Goal: Information Seeking & Learning: Learn about a topic

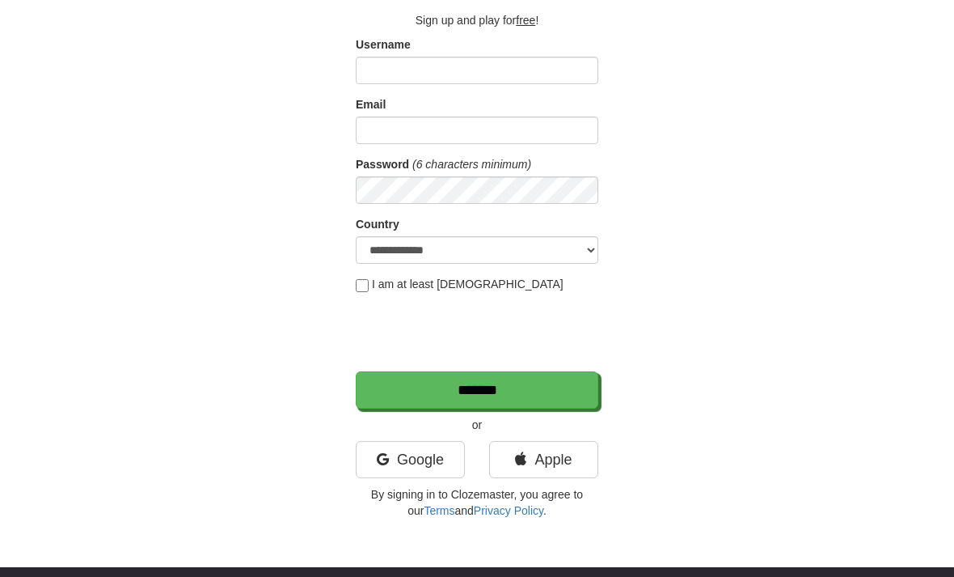
scroll to position [96, 0]
click at [456, 70] on input "Username" at bounding box center [477, 71] width 243 height 28
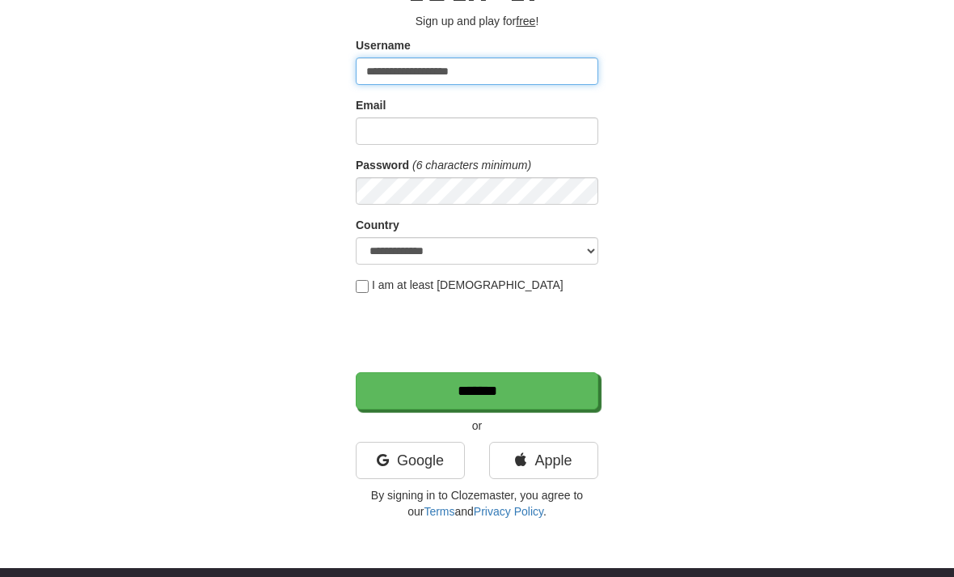
click at [514, 61] on input "**********" at bounding box center [477, 71] width 243 height 28
click at [514, 70] on input "**********" at bounding box center [477, 71] width 243 height 28
type input "*"
type input "**********"
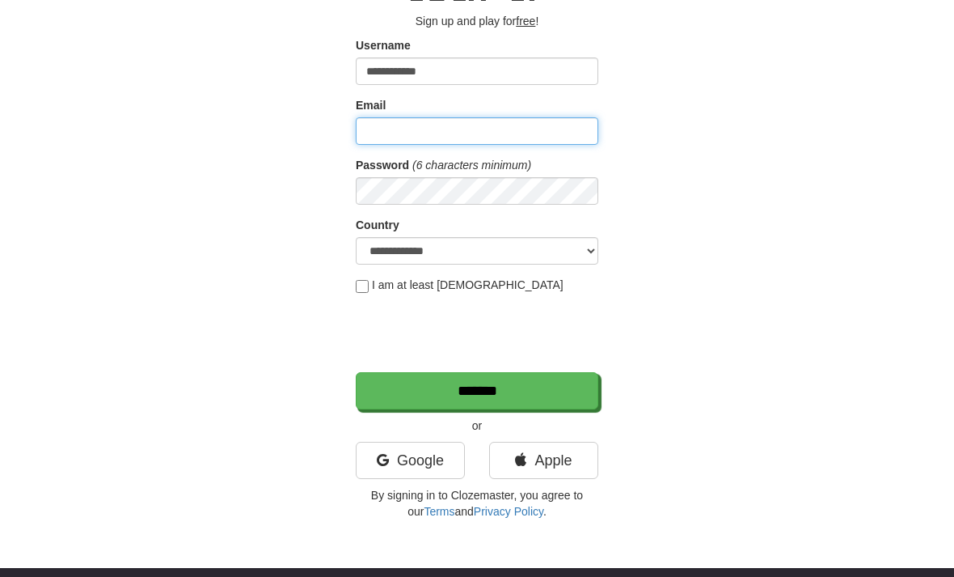
click at [396, 125] on input "Email" at bounding box center [477, 131] width 243 height 28
type input "**********"
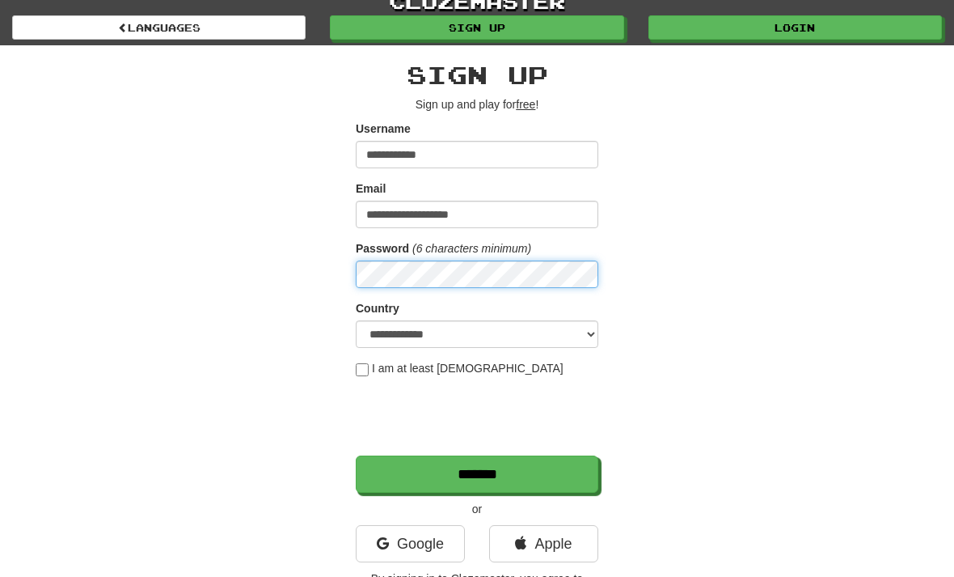
scroll to position [0, 0]
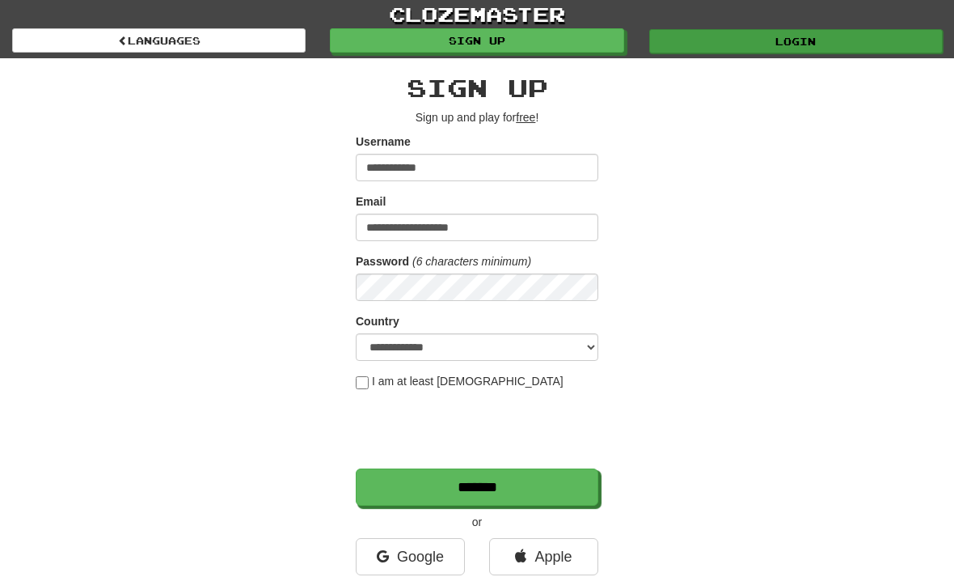
click at [797, 35] on link "Login" at bounding box center [797, 41] width 294 height 24
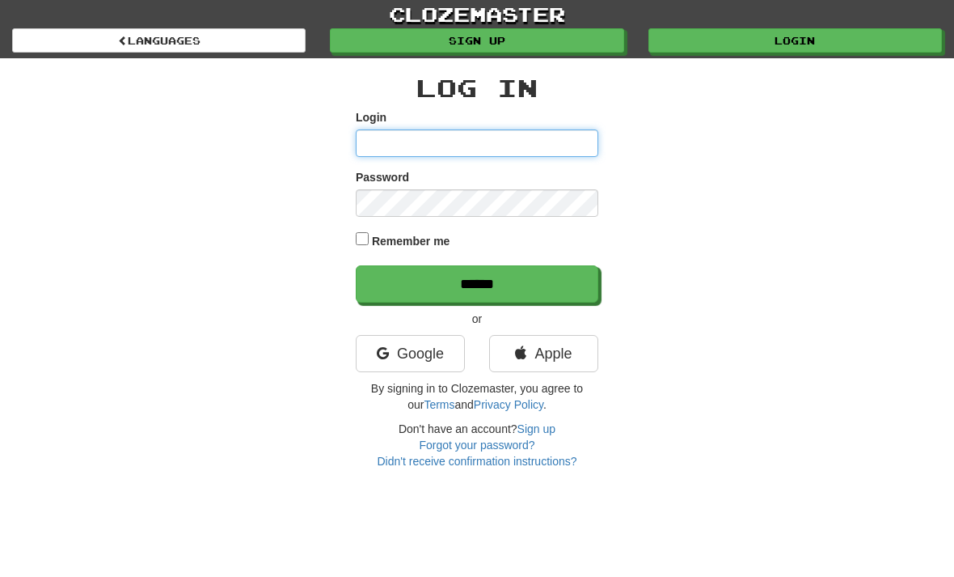
type input "**********"
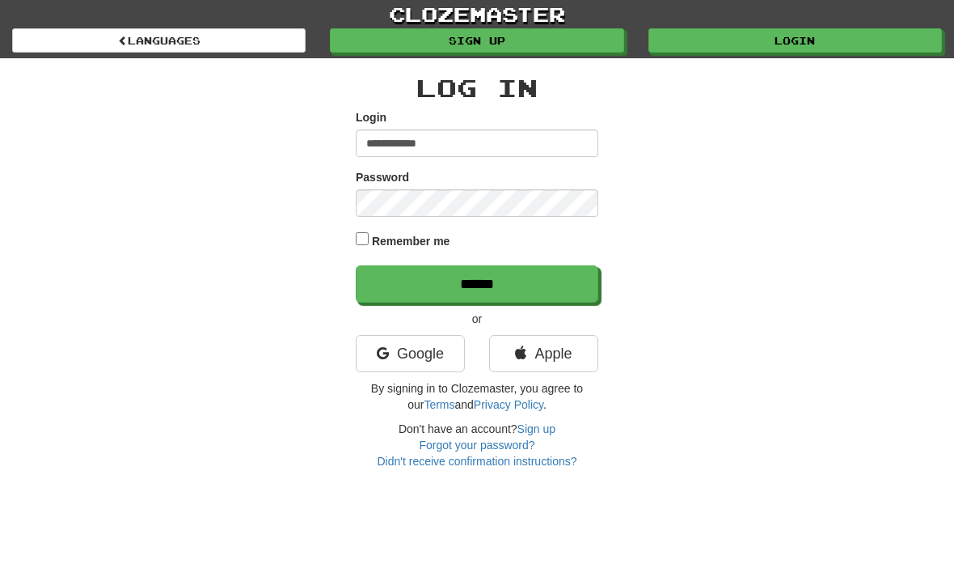
click at [477, 282] on input "******" at bounding box center [477, 283] width 243 height 37
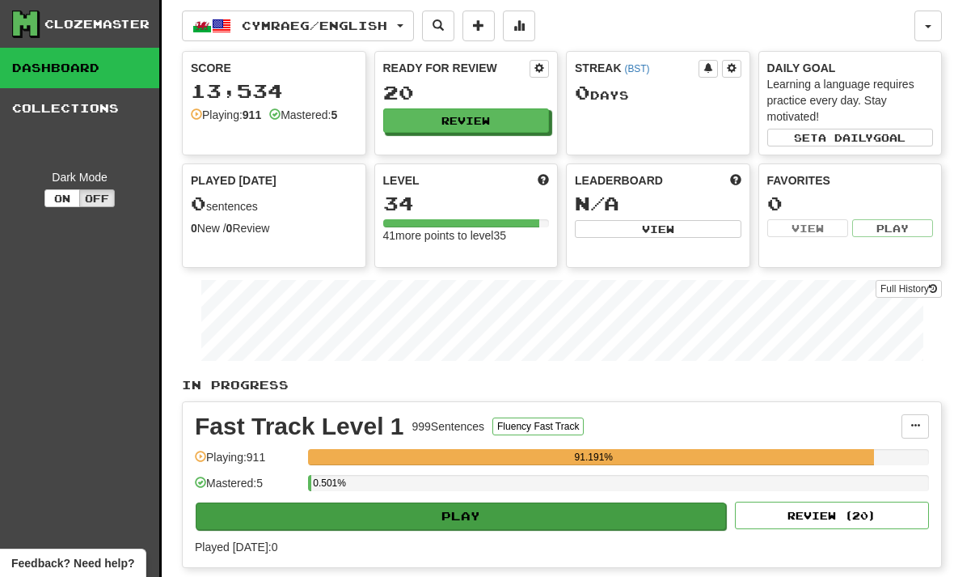
click at [468, 508] on button "Play" at bounding box center [461, 516] width 531 height 28
select select "**"
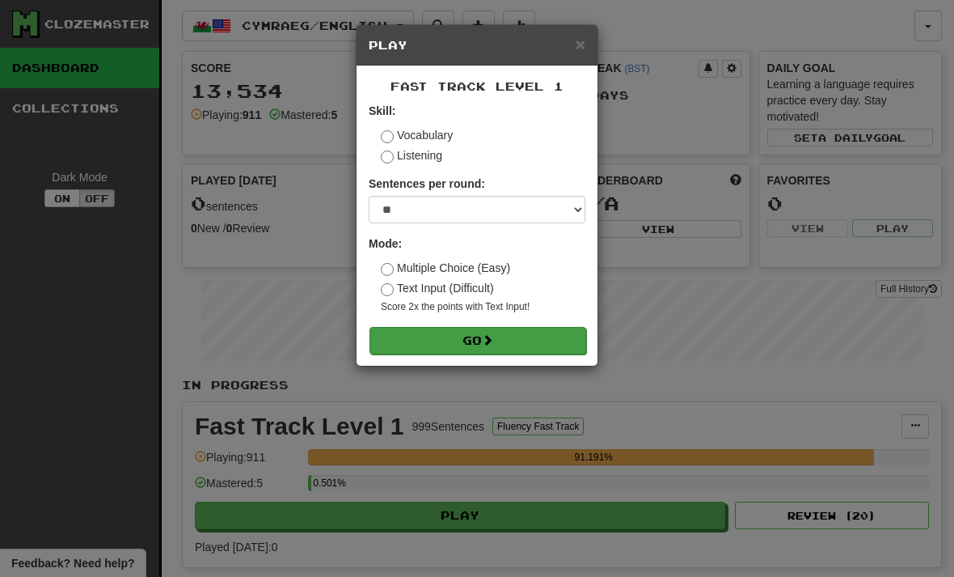
click at [490, 337] on span at bounding box center [487, 339] width 11 height 11
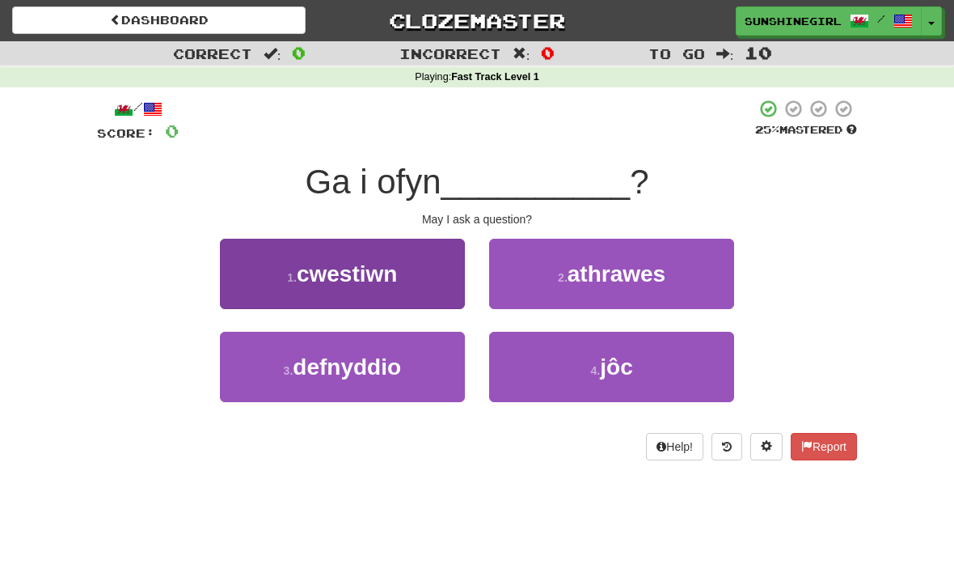
click at [408, 273] on button "1 . cwestiwn" at bounding box center [342, 274] width 245 height 70
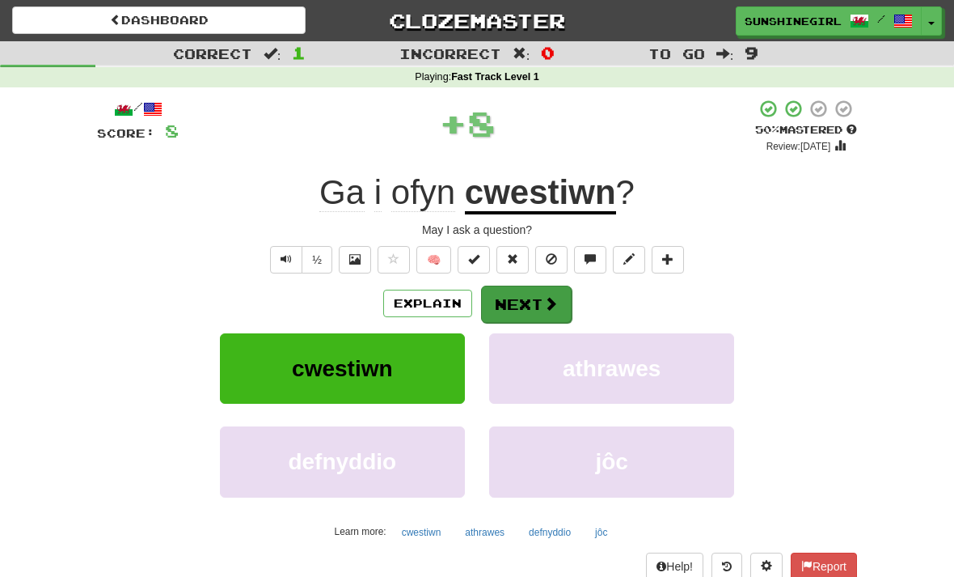
click at [523, 302] on button "Next" at bounding box center [526, 304] width 91 height 37
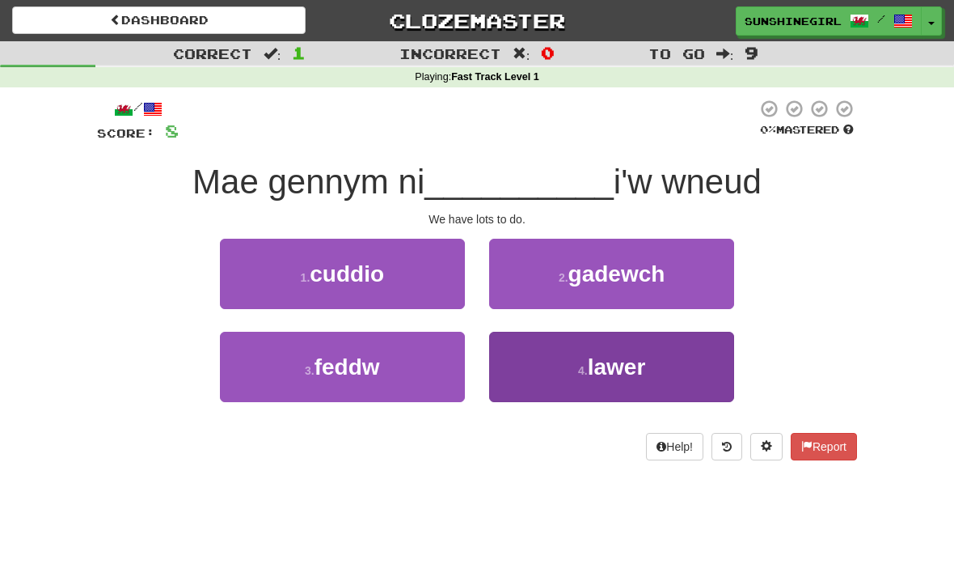
click at [600, 354] on span "lawer" at bounding box center [617, 366] width 58 height 25
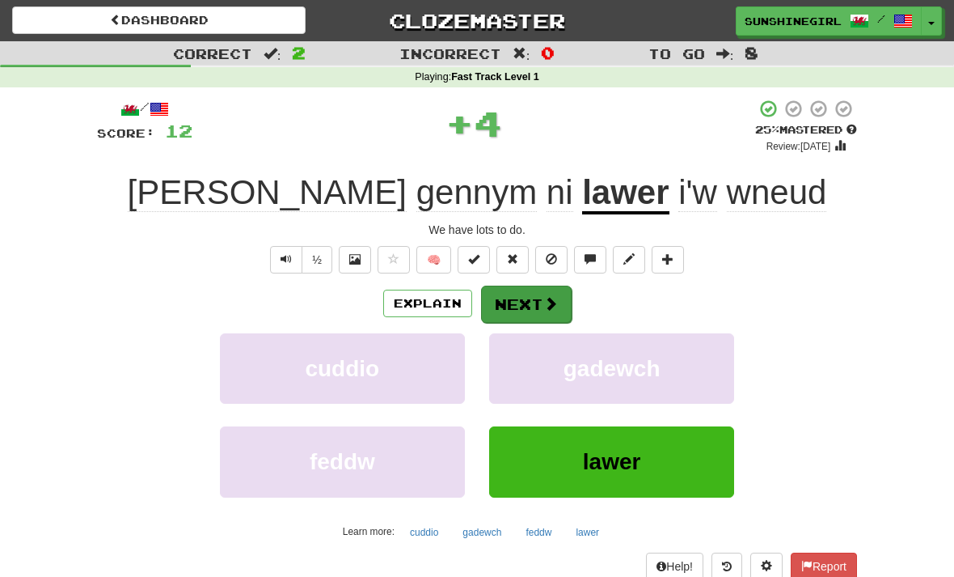
click at [533, 300] on button "Next" at bounding box center [526, 304] width 91 height 37
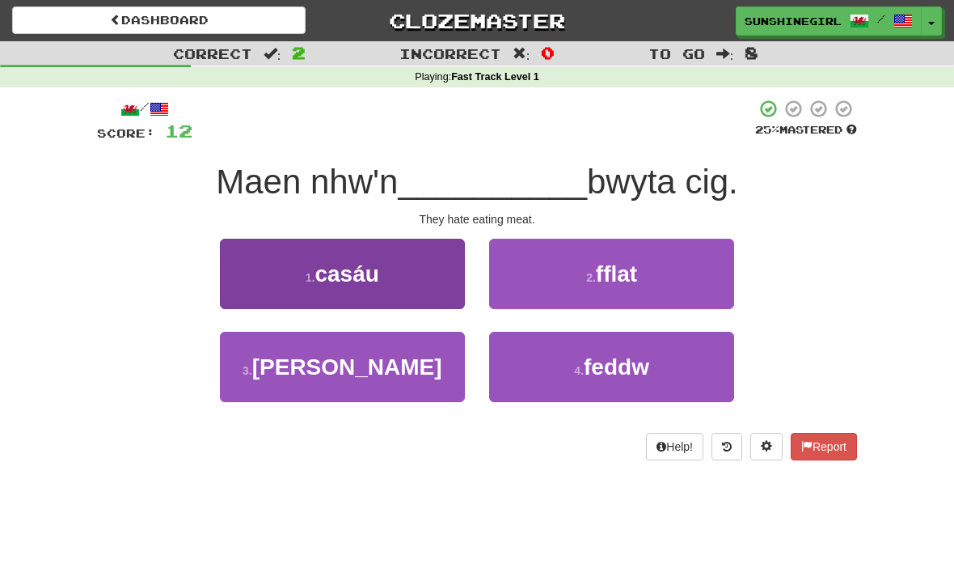
click at [420, 273] on button "1 . casáu" at bounding box center [342, 274] width 245 height 70
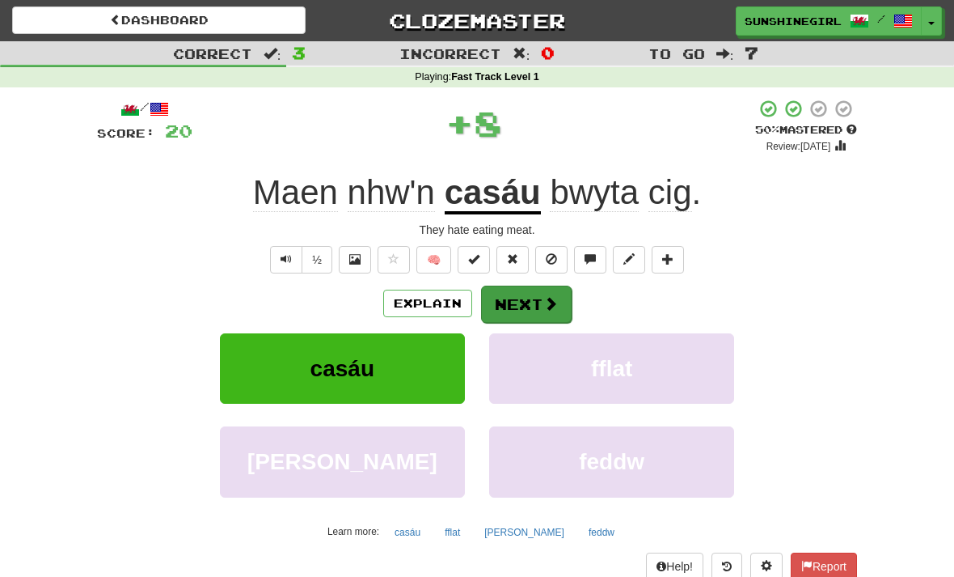
click at [533, 298] on button "Next" at bounding box center [526, 304] width 91 height 37
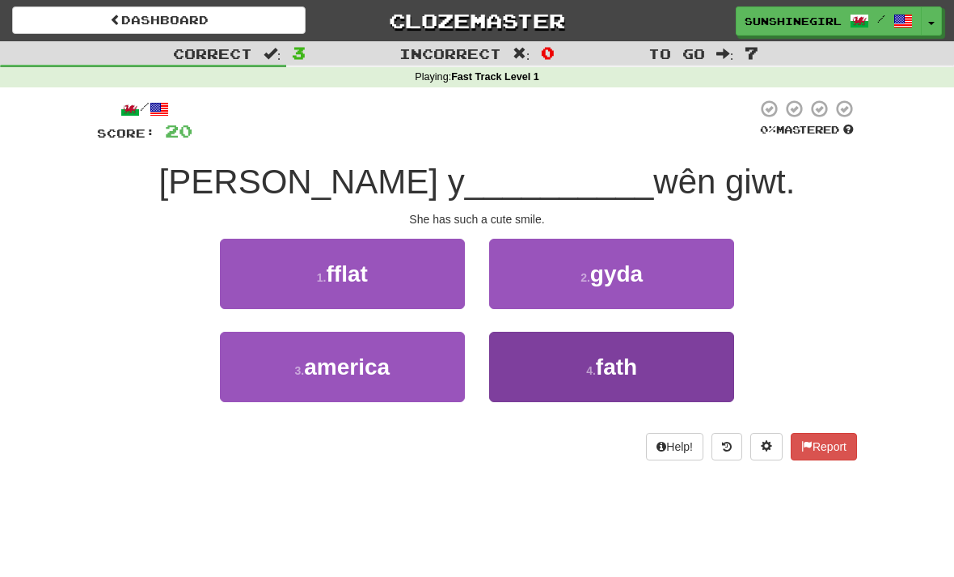
click at [628, 349] on button "4 . fath" at bounding box center [611, 367] width 245 height 70
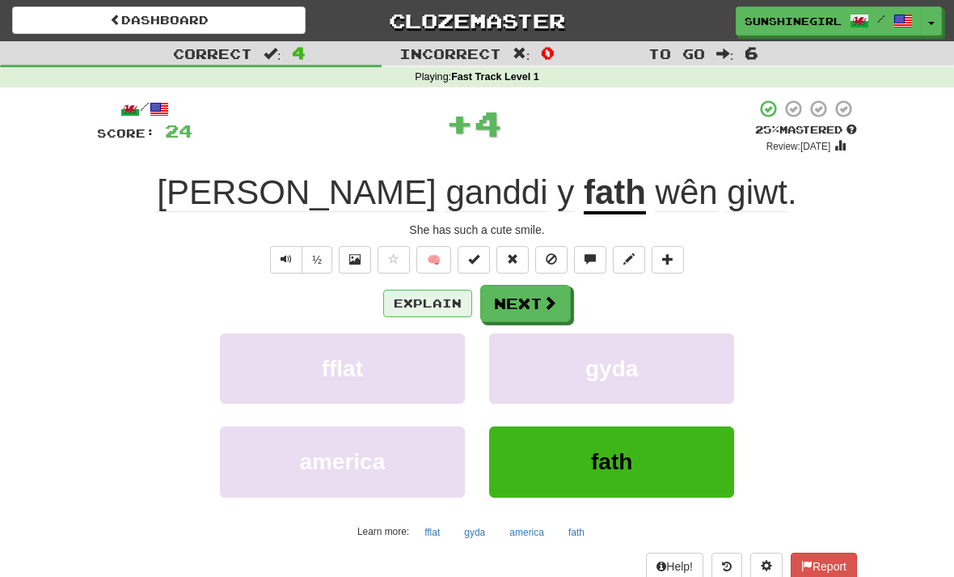
click at [445, 294] on button "Explain" at bounding box center [427, 304] width 89 height 28
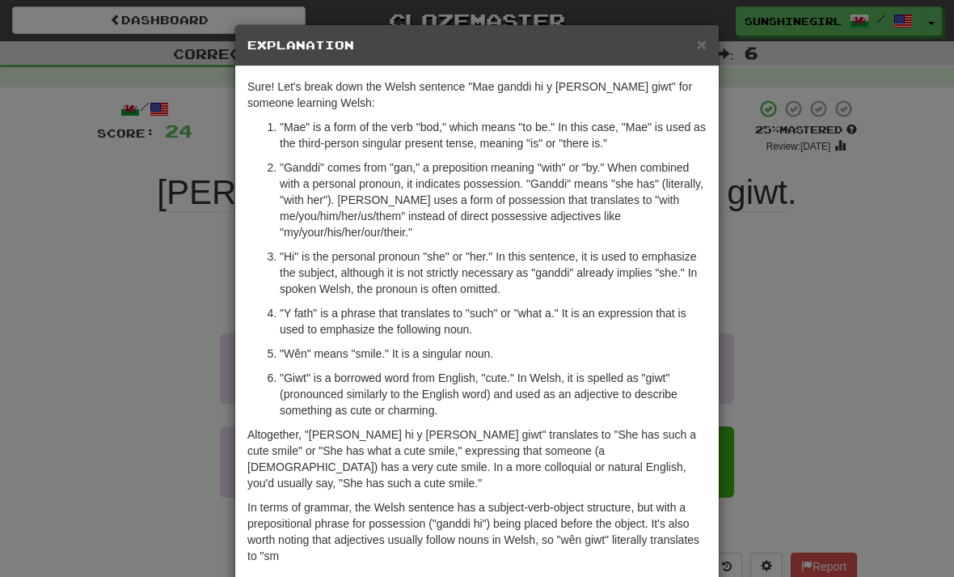
click at [832, 377] on div "× Explanation Sure! Let's break down the Welsh sentence "Mae ganddi hi y fath w…" at bounding box center [477, 288] width 954 height 577
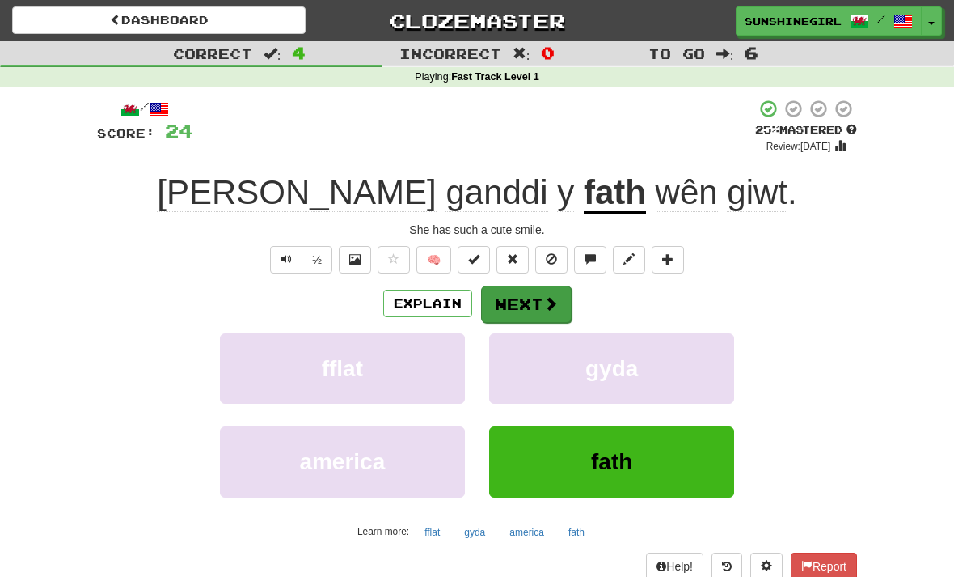
click at [531, 289] on button "Next" at bounding box center [526, 304] width 91 height 37
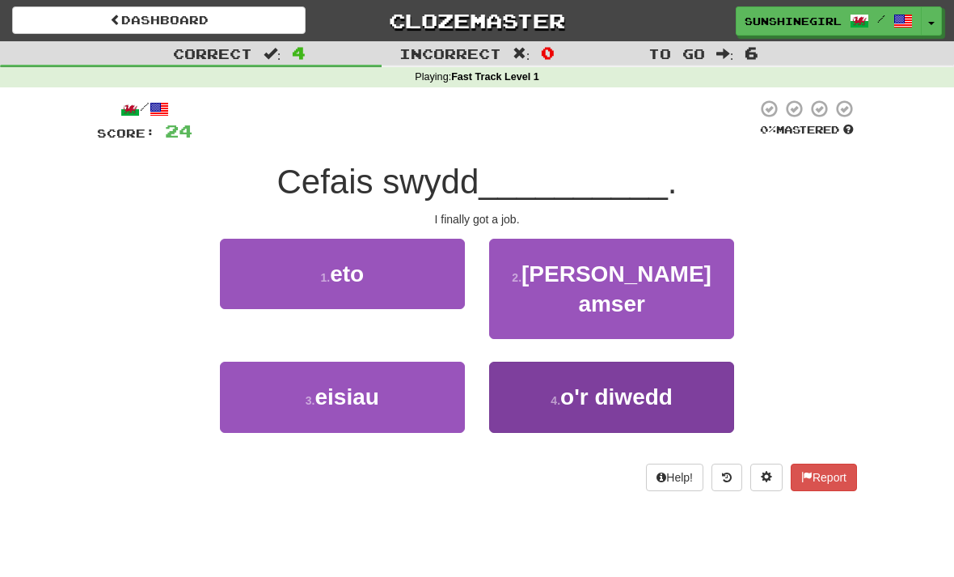
click at [661, 384] on span "o'r diwedd" at bounding box center [617, 396] width 112 height 25
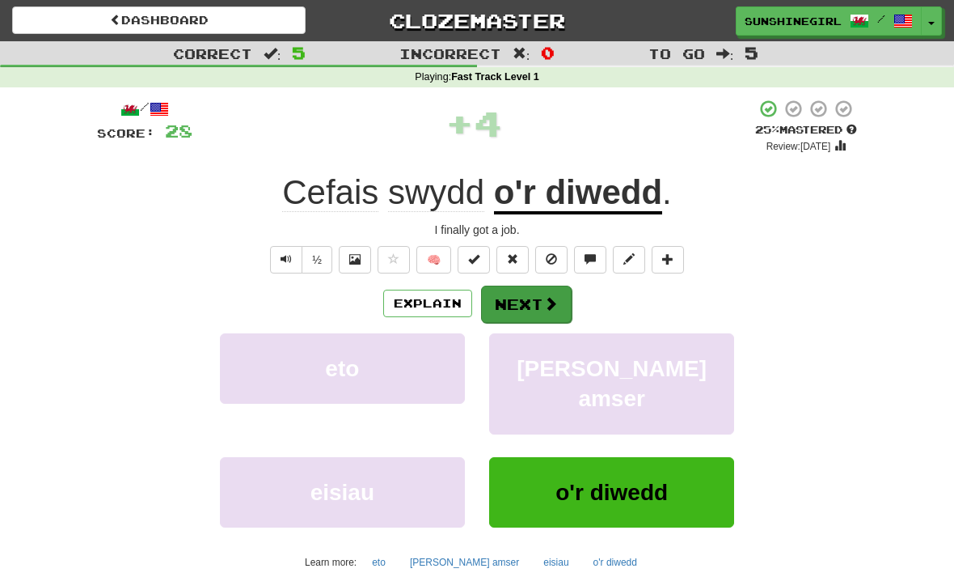
click at [534, 301] on button "Next" at bounding box center [526, 304] width 91 height 37
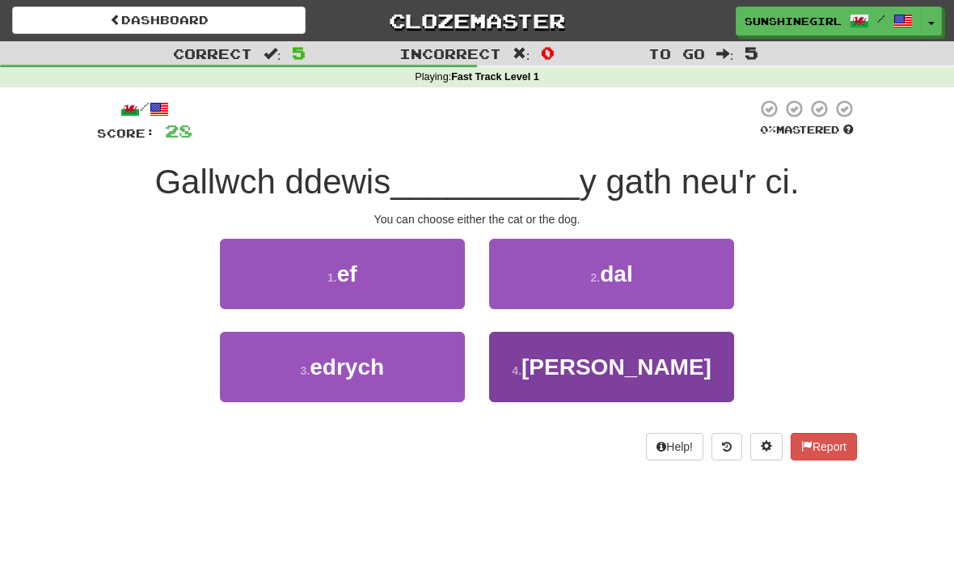
click at [630, 365] on span "naill ai" at bounding box center [617, 366] width 190 height 25
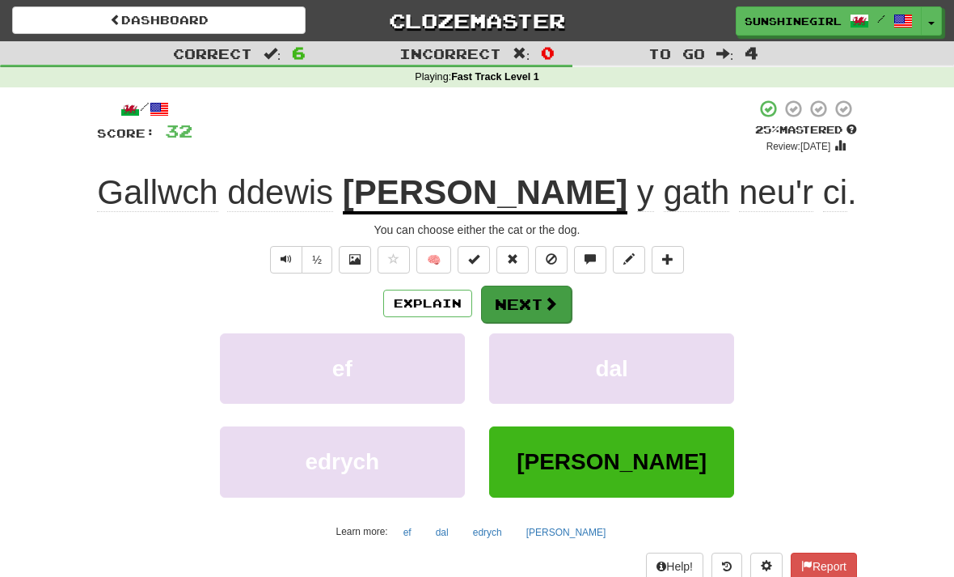
click at [540, 293] on button "Next" at bounding box center [526, 304] width 91 height 37
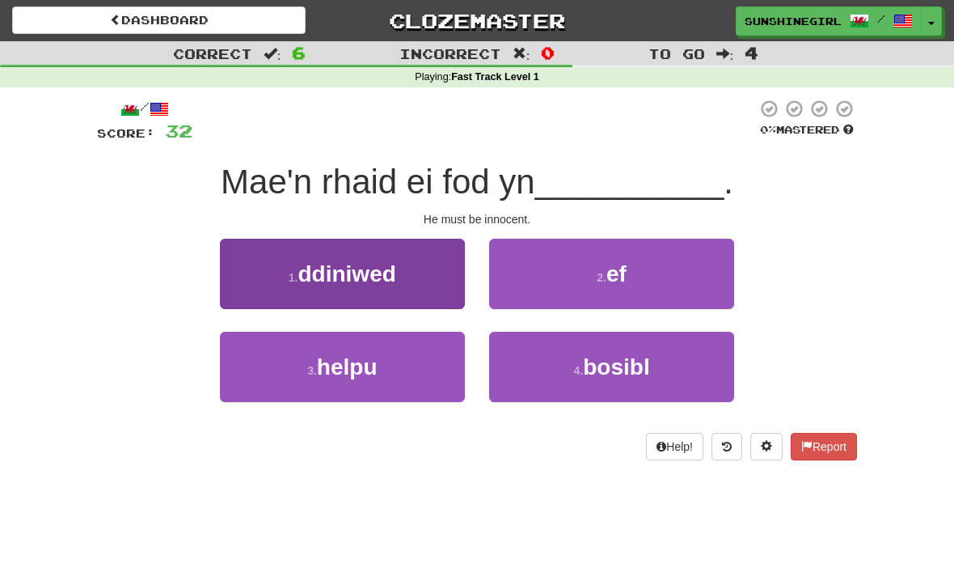
click at [408, 270] on button "1 . ddiniwed" at bounding box center [342, 274] width 245 height 70
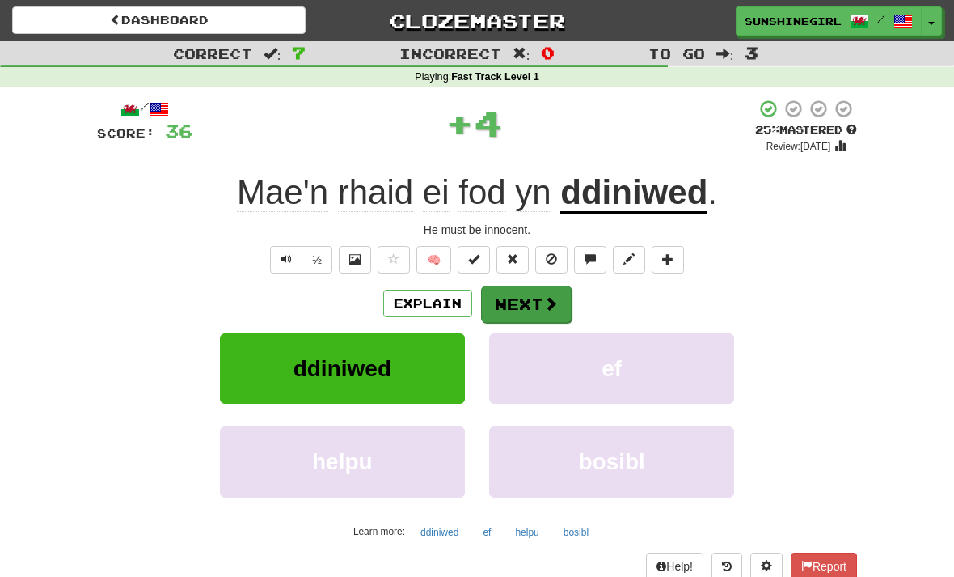
click at [526, 300] on button "Next" at bounding box center [526, 304] width 91 height 37
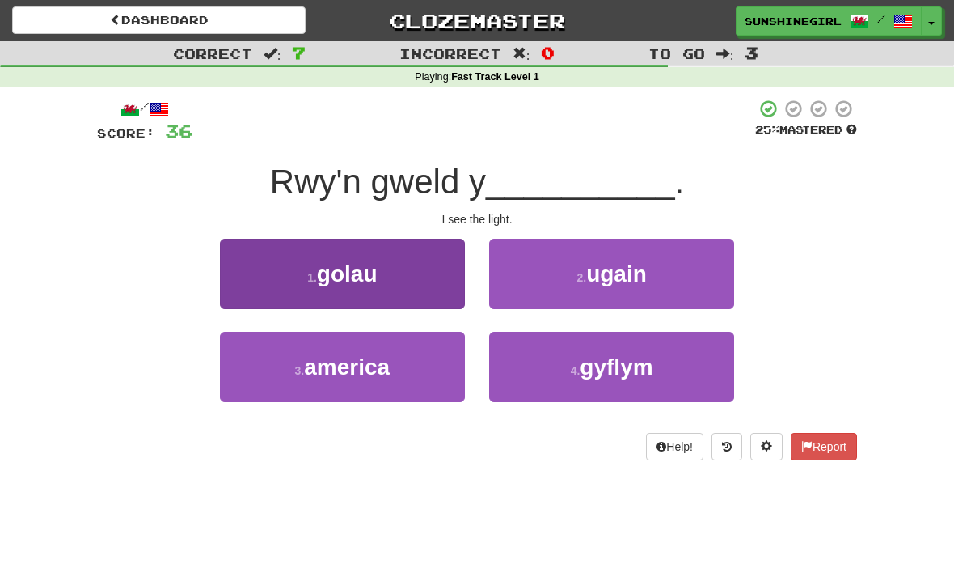
click at [402, 278] on button "1 . golau" at bounding box center [342, 274] width 245 height 70
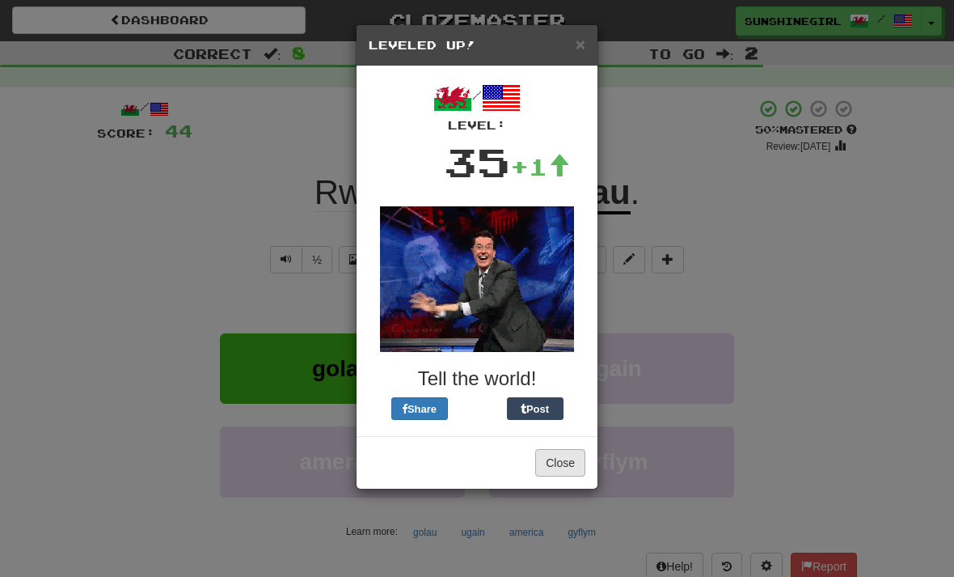
click at [571, 468] on button "Close" at bounding box center [560, 463] width 50 height 28
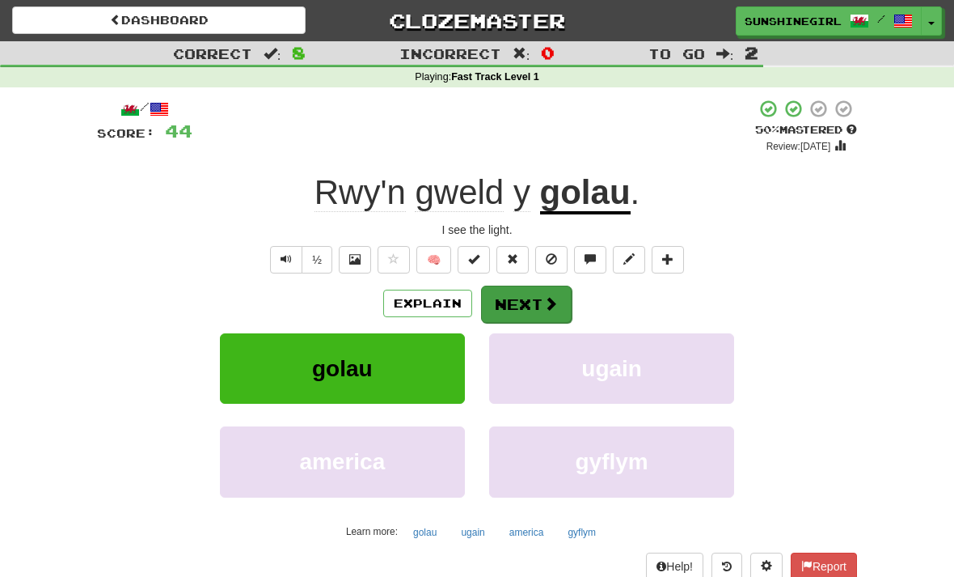
click at [521, 296] on button "Next" at bounding box center [526, 304] width 91 height 37
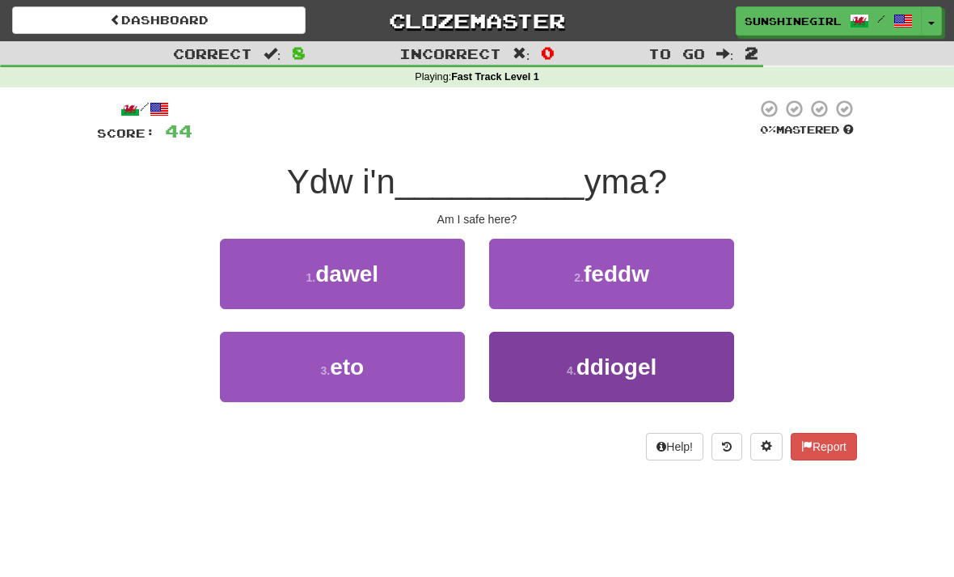
click at [578, 366] on span "ddiogel" at bounding box center [617, 366] width 81 height 25
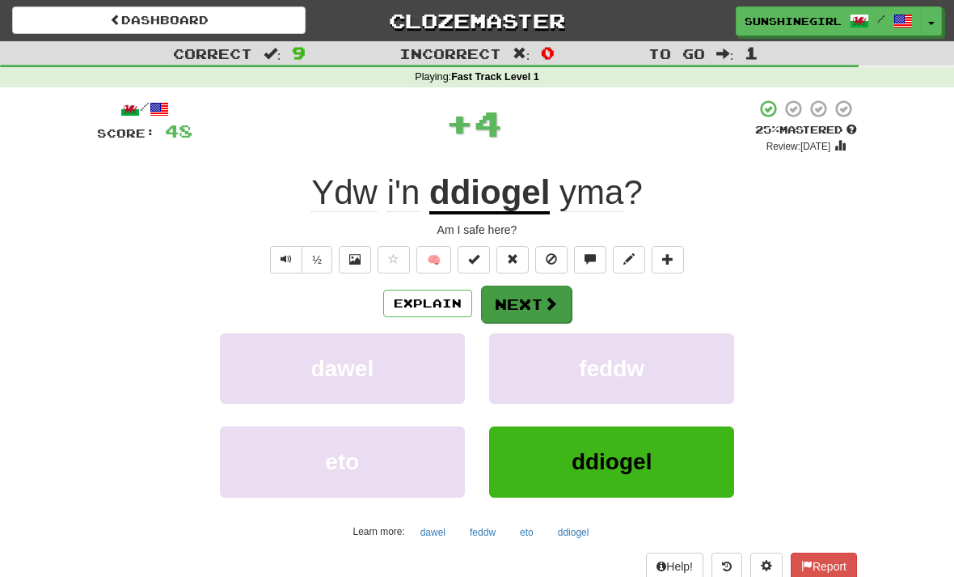
click at [532, 295] on button "Next" at bounding box center [526, 304] width 91 height 37
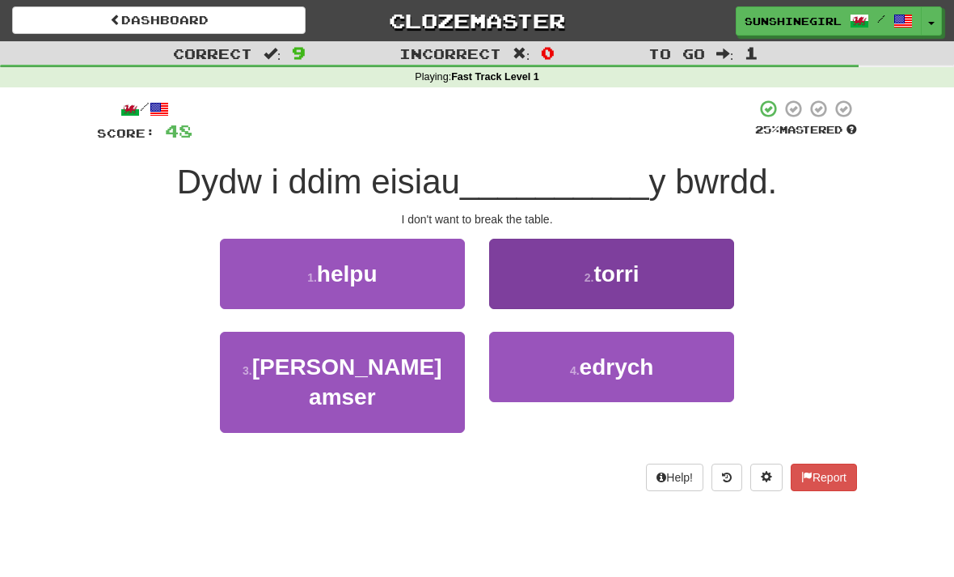
click at [632, 267] on span "torri" at bounding box center [616, 273] width 45 height 25
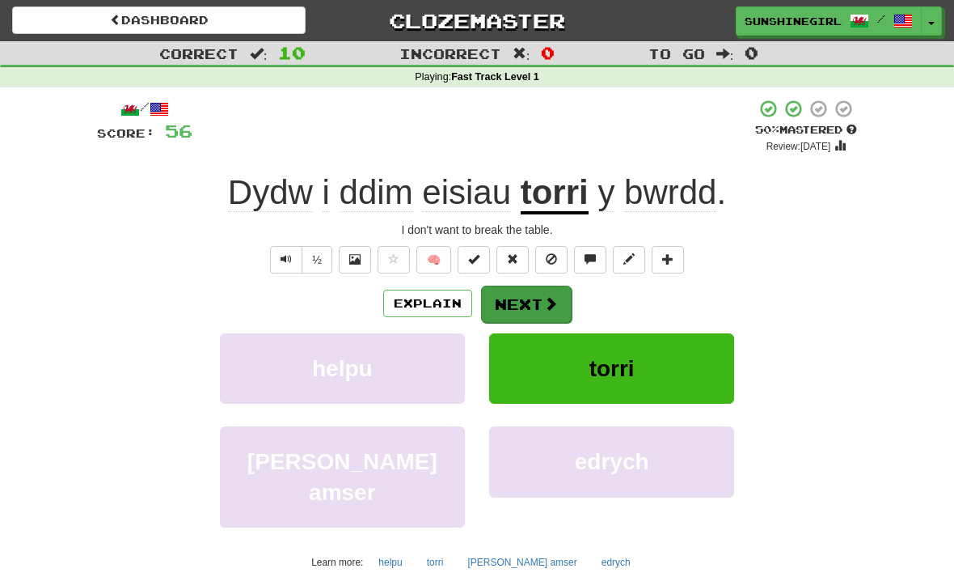
click at [540, 300] on button "Next" at bounding box center [526, 304] width 91 height 37
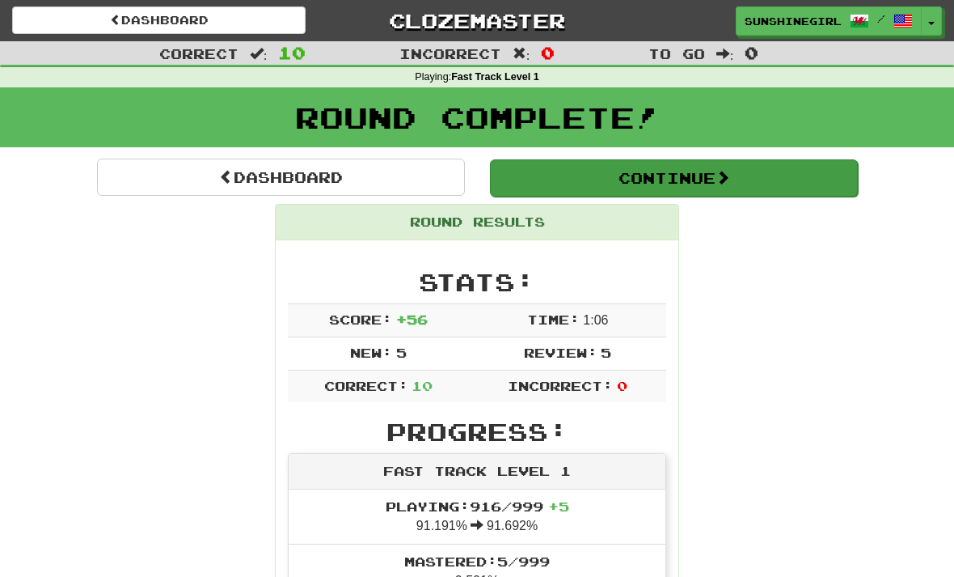
click at [670, 168] on button "Continue" at bounding box center [674, 177] width 368 height 37
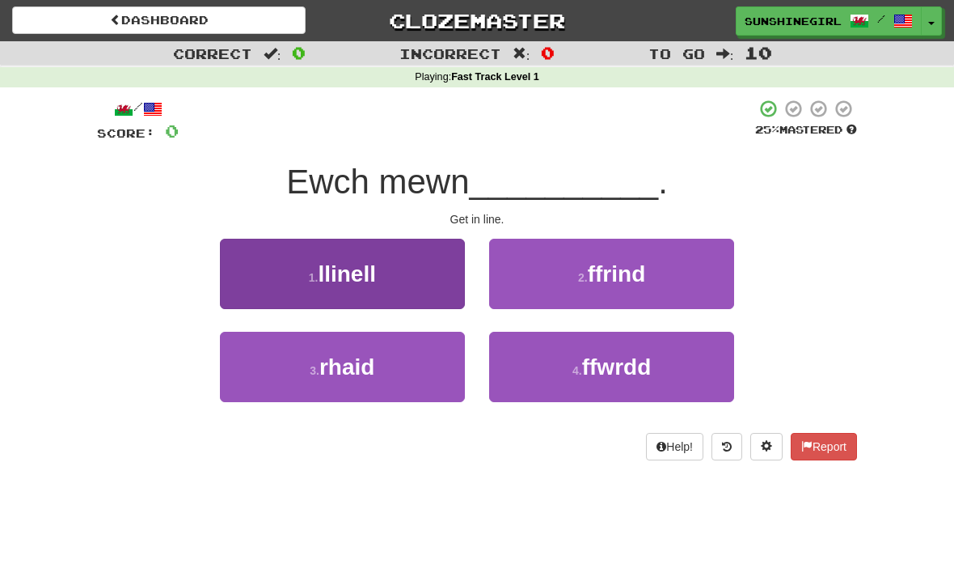
click at [390, 274] on button "1 . llinell" at bounding box center [342, 274] width 245 height 70
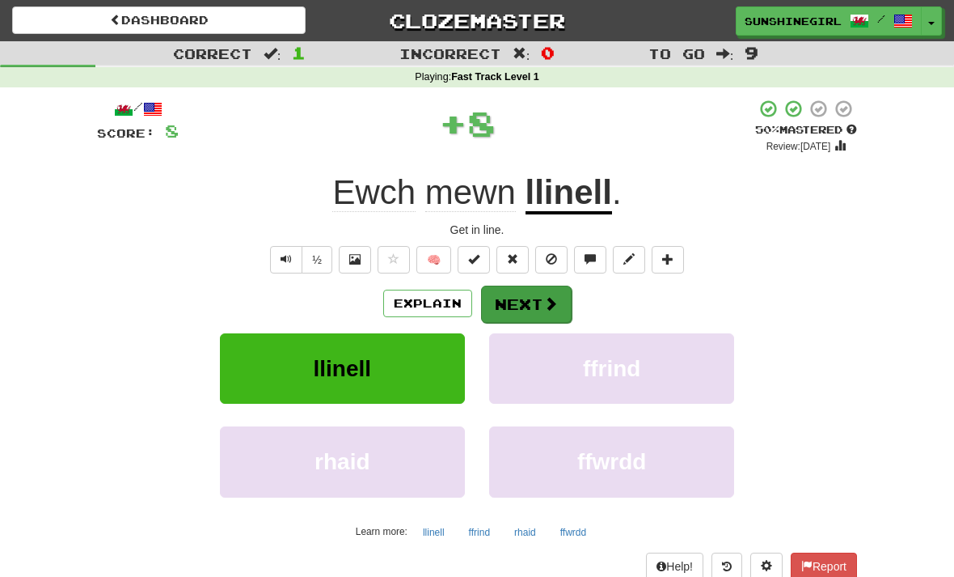
click at [528, 299] on button "Next" at bounding box center [526, 304] width 91 height 37
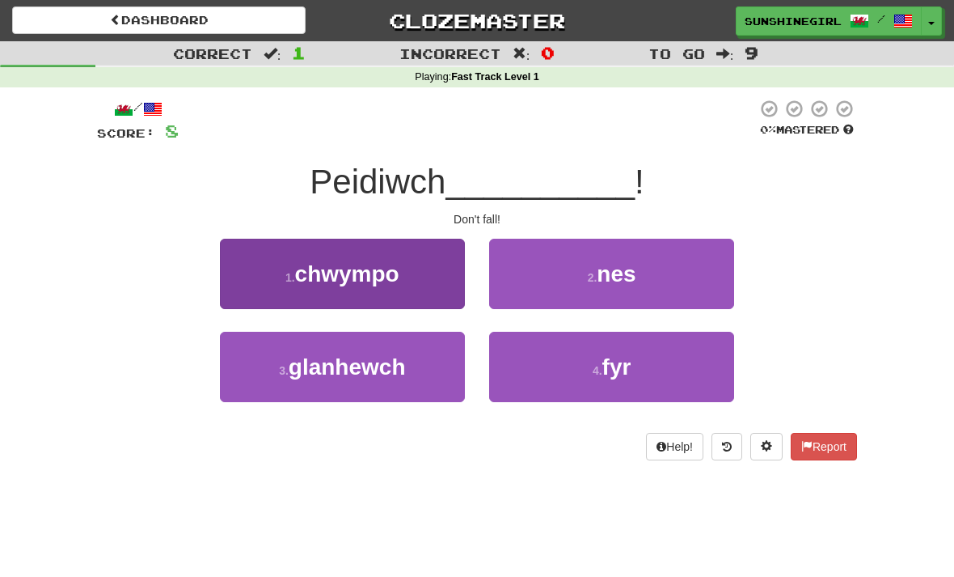
click at [400, 279] on span "chwympo" at bounding box center [347, 273] width 104 height 25
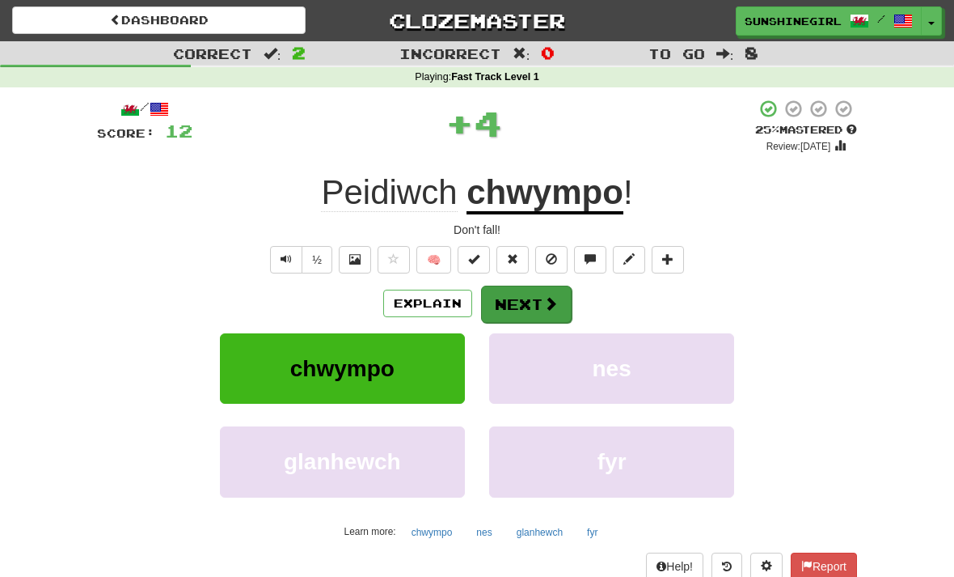
click at [538, 303] on button "Next" at bounding box center [526, 304] width 91 height 37
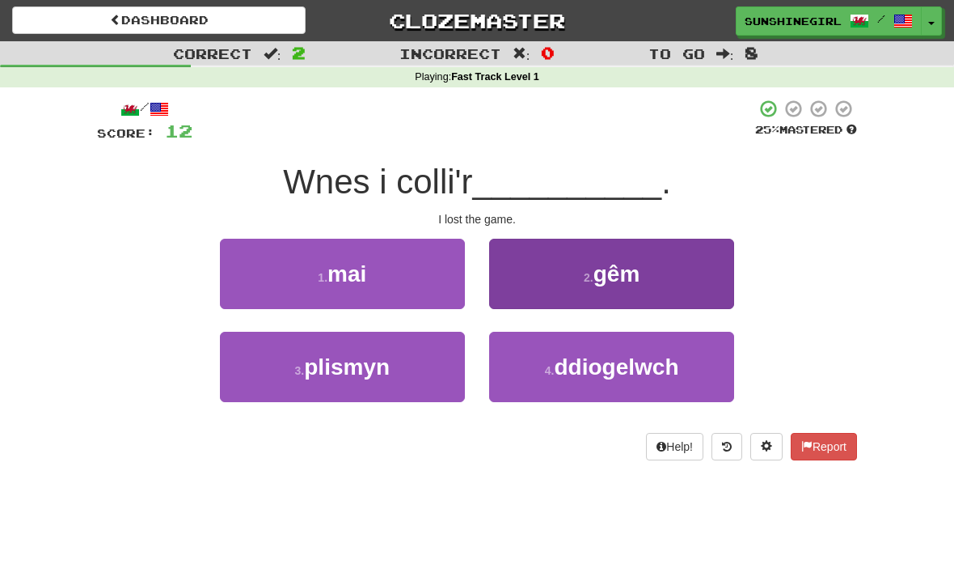
click at [619, 278] on span "gêm" at bounding box center [617, 273] width 47 height 25
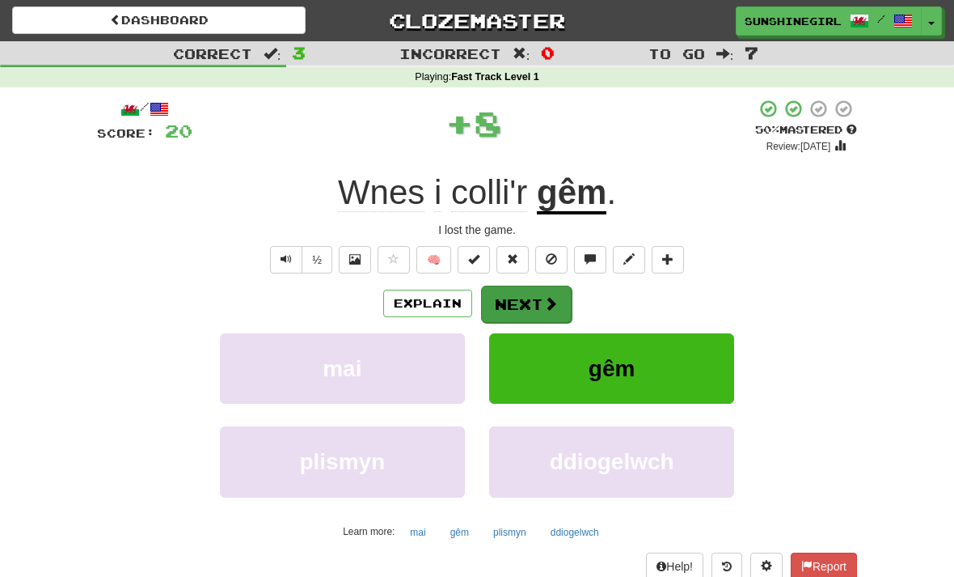
click at [540, 308] on button "Next" at bounding box center [526, 304] width 91 height 37
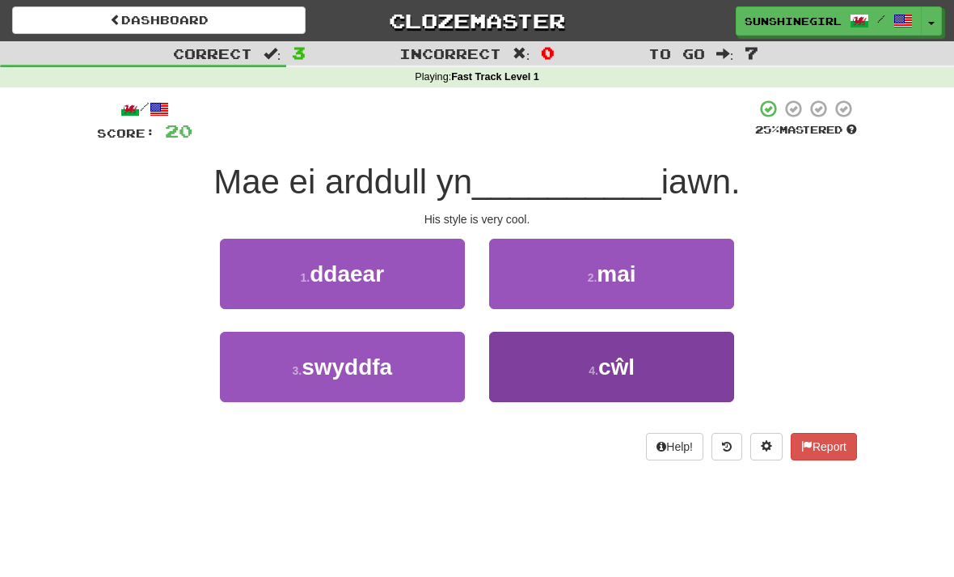
click at [635, 338] on button "4 . cŵl" at bounding box center [611, 367] width 245 height 70
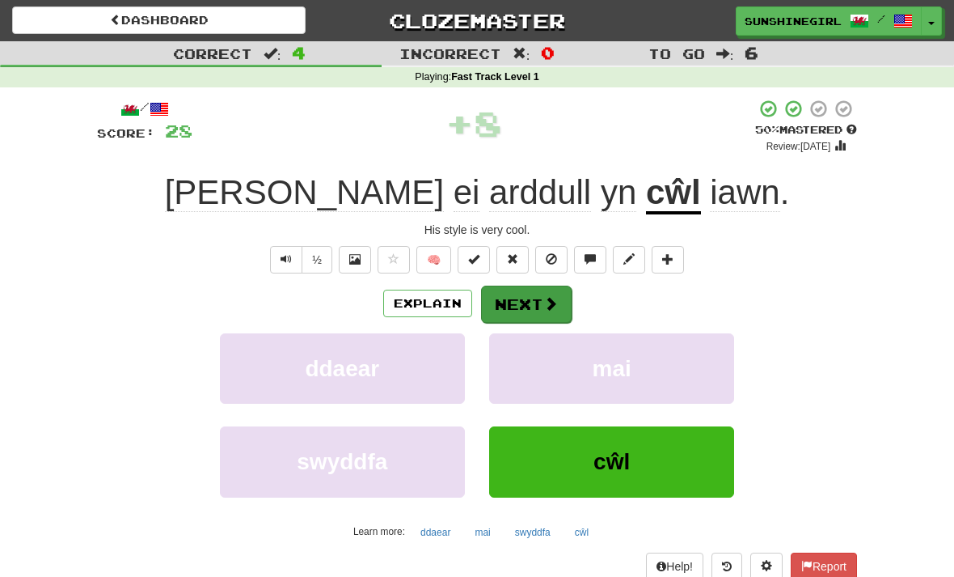
click at [533, 297] on button "Next" at bounding box center [526, 304] width 91 height 37
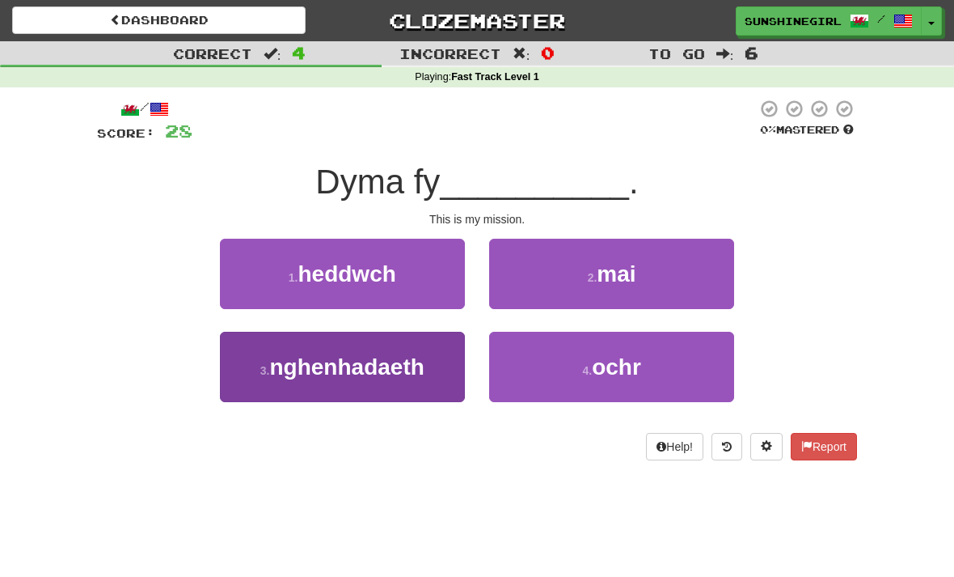
click at [408, 366] on span "nghenhadaeth" at bounding box center [346, 366] width 154 height 25
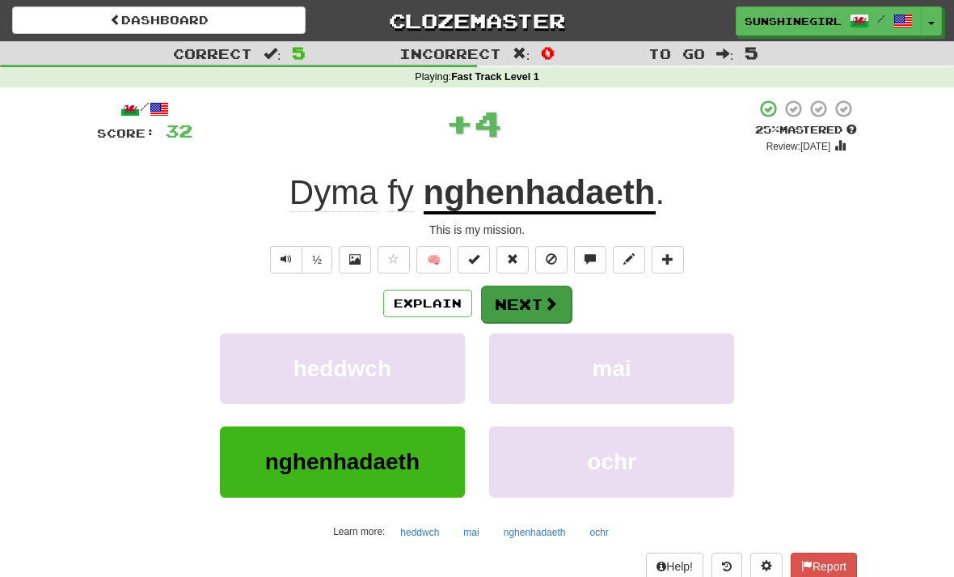
click at [546, 298] on span at bounding box center [551, 303] width 15 height 15
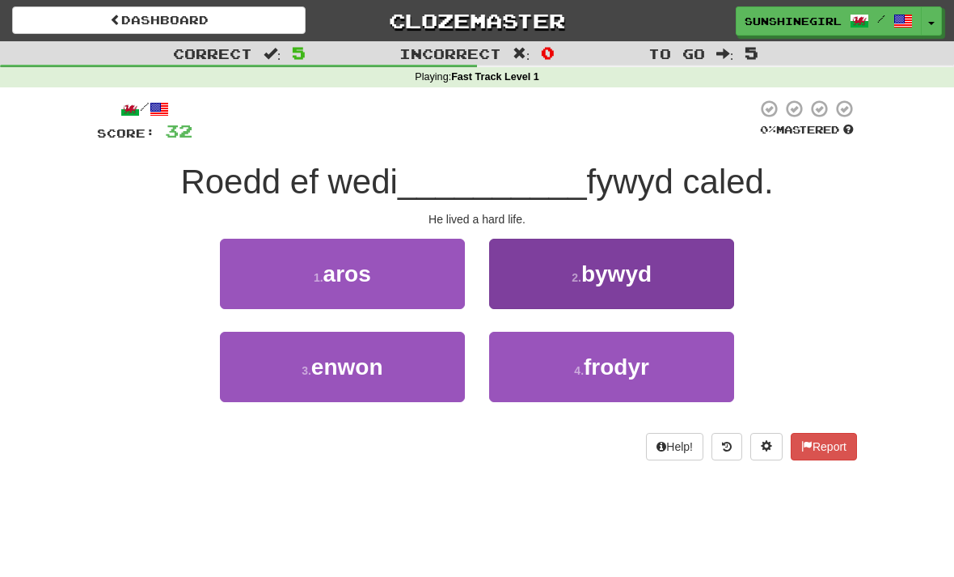
click at [616, 270] on span "bywyd" at bounding box center [617, 273] width 70 height 25
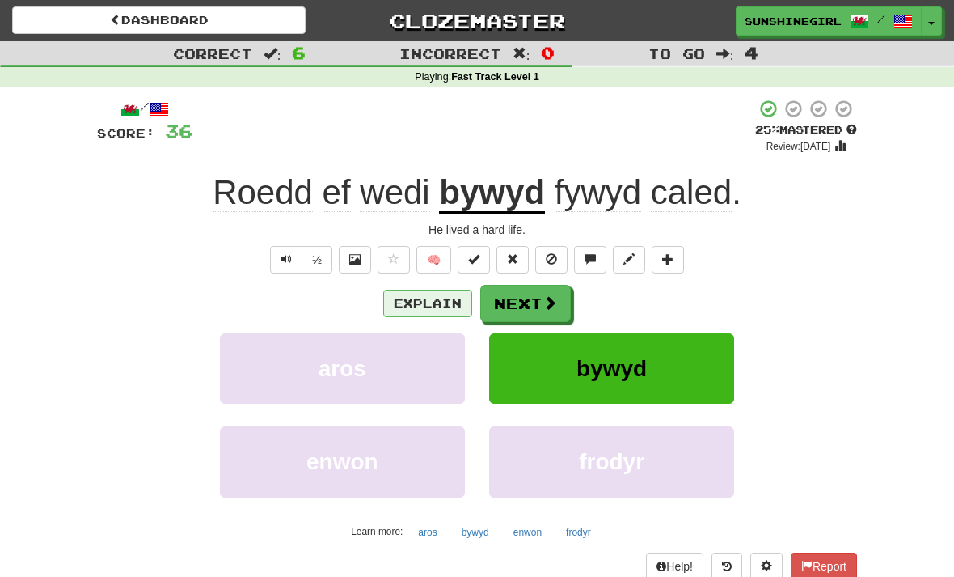
click at [435, 298] on button "Explain" at bounding box center [427, 304] width 89 height 28
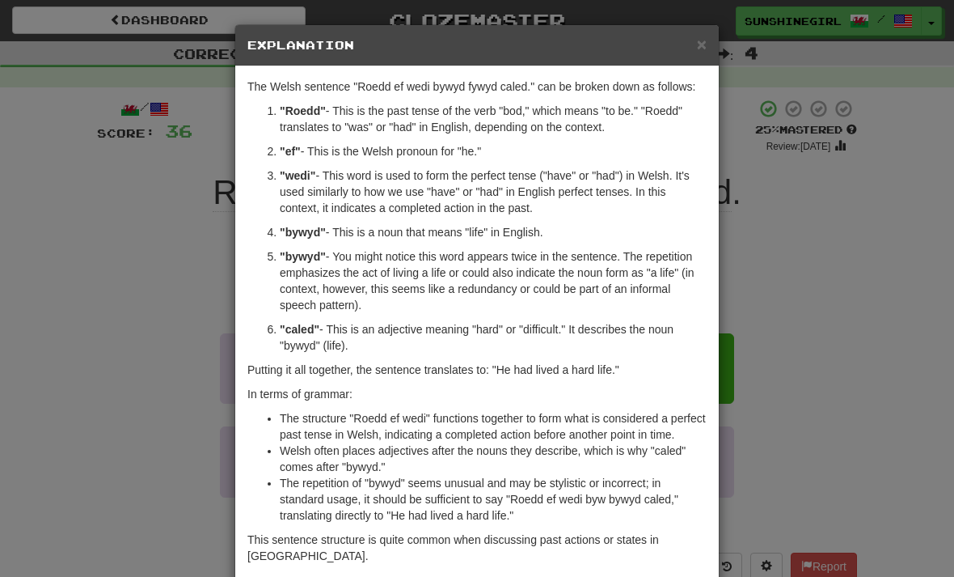
click at [861, 438] on div "× Explanation The Welsh sentence "Roedd ef wedi bywyd fywyd caled." can be brok…" at bounding box center [477, 288] width 954 height 577
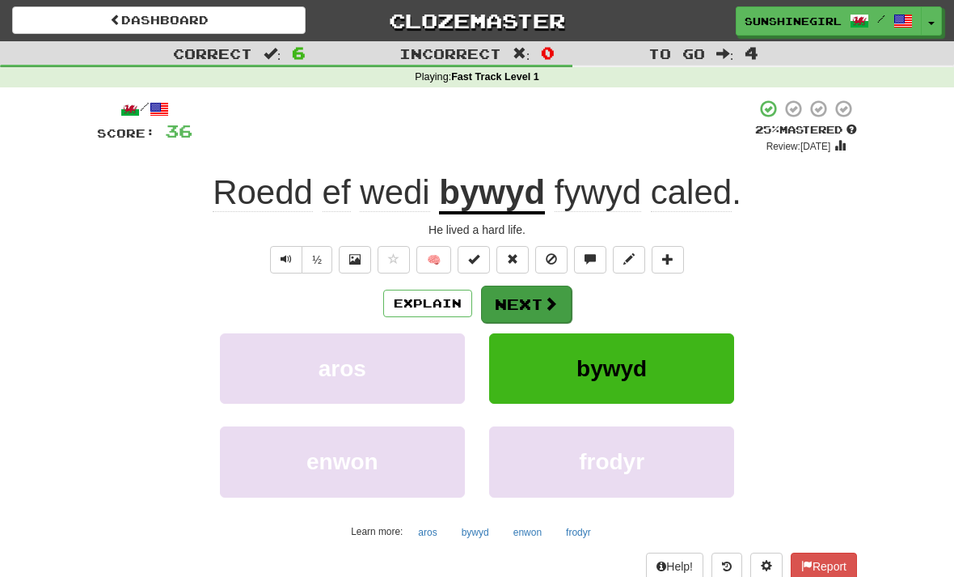
click at [544, 299] on span at bounding box center [551, 303] width 15 height 15
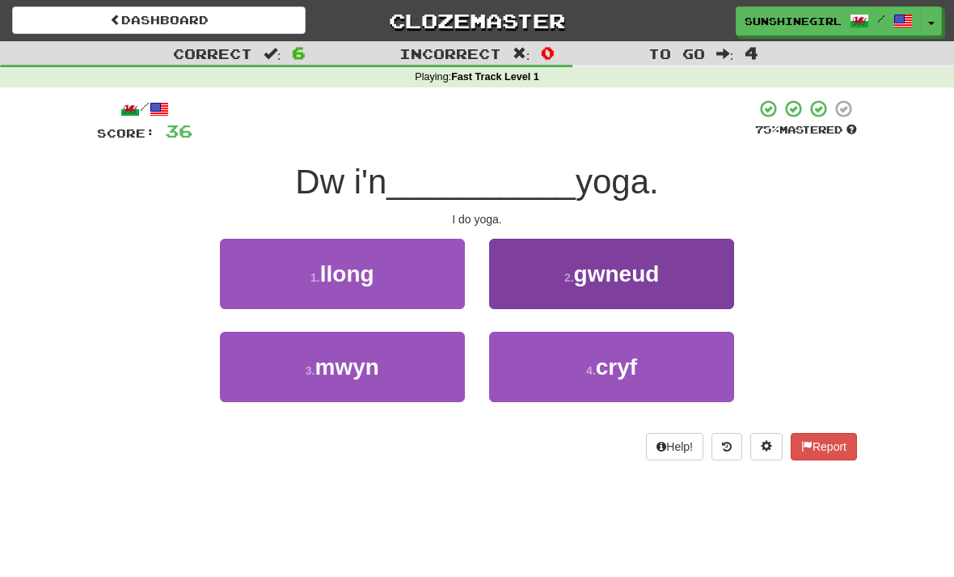
click at [614, 278] on span "gwneud" at bounding box center [617, 273] width 86 height 25
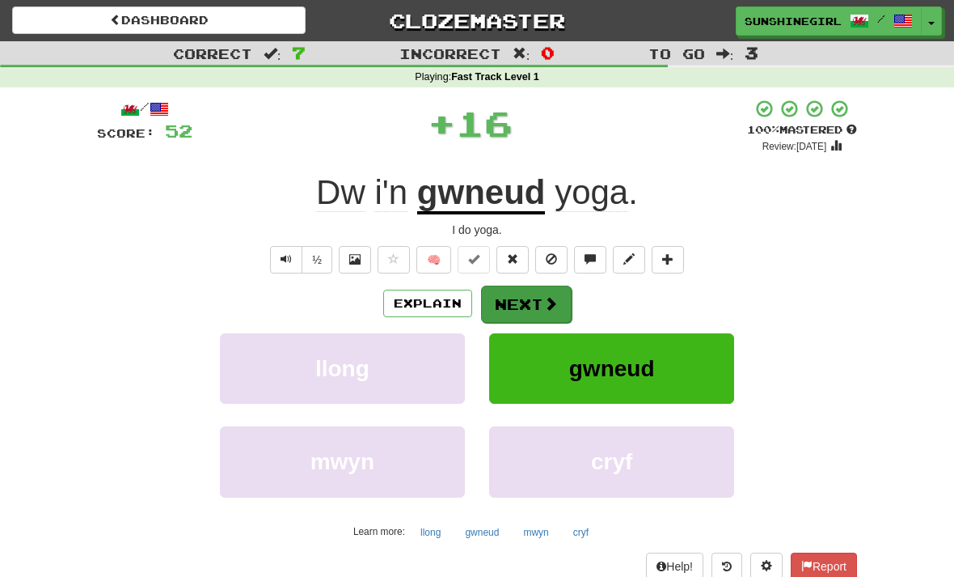
click at [535, 296] on button "Next" at bounding box center [526, 304] width 91 height 37
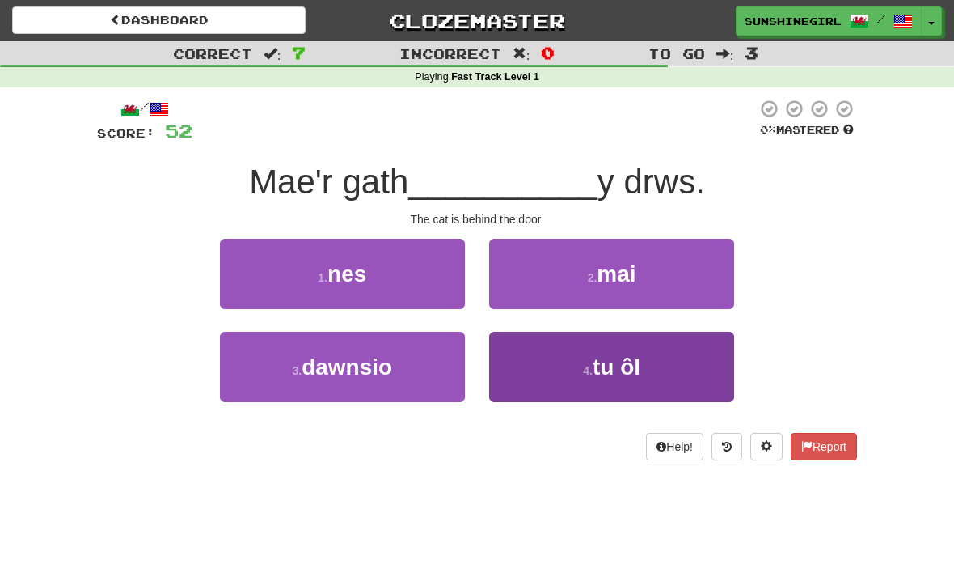
click at [620, 357] on span "tu ôl" at bounding box center [617, 366] width 48 height 25
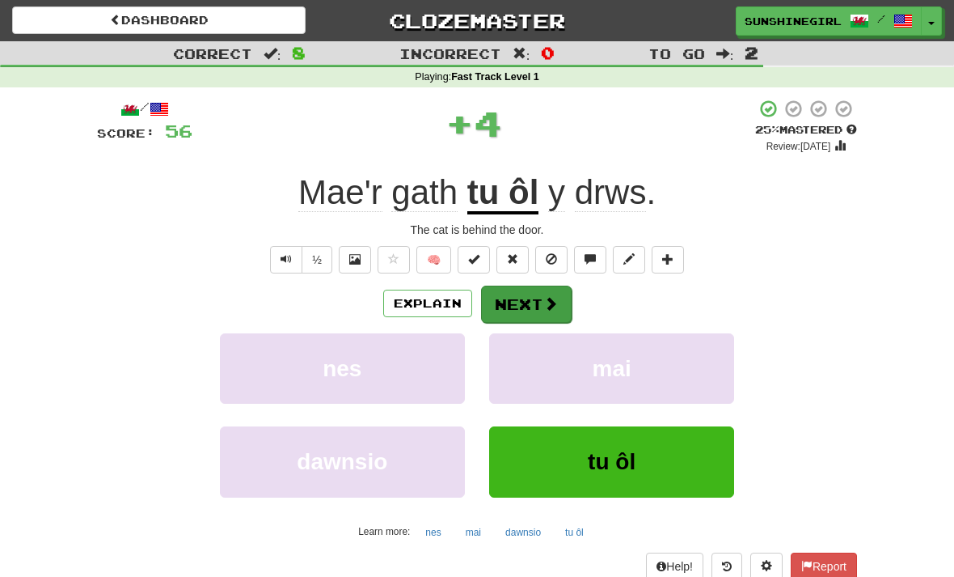
click at [537, 301] on button "Next" at bounding box center [526, 304] width 91 height 37
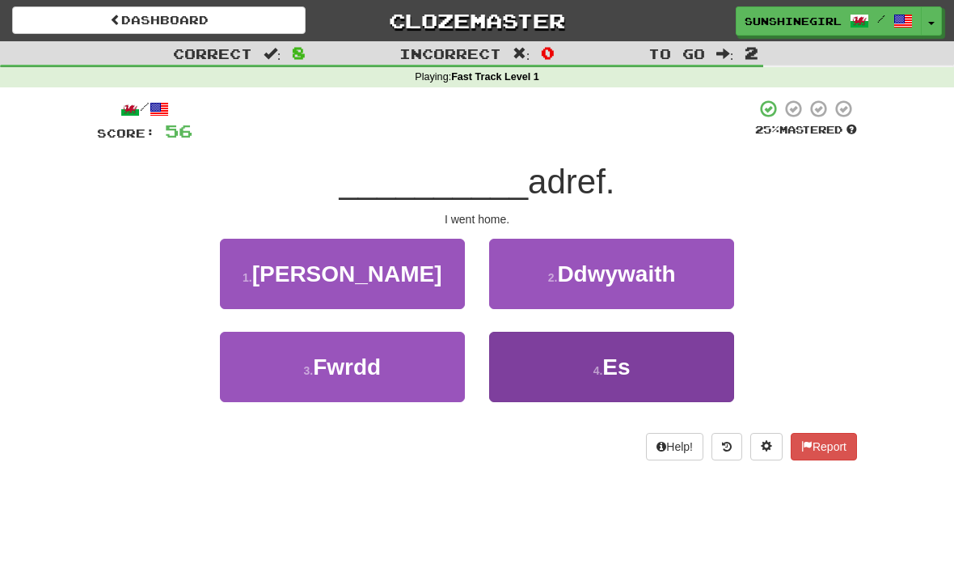
click at [626, 362] on span "Es" at bounding box center [617, 366] width 28 height 25
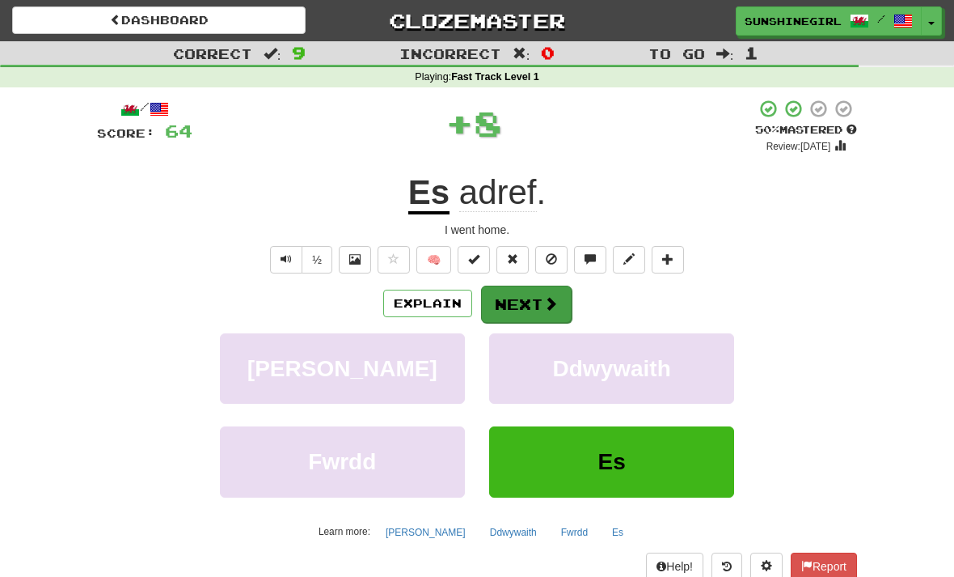
click at [528, 303] on button "Next" at bounding box center [526, 304] width 91 height 37
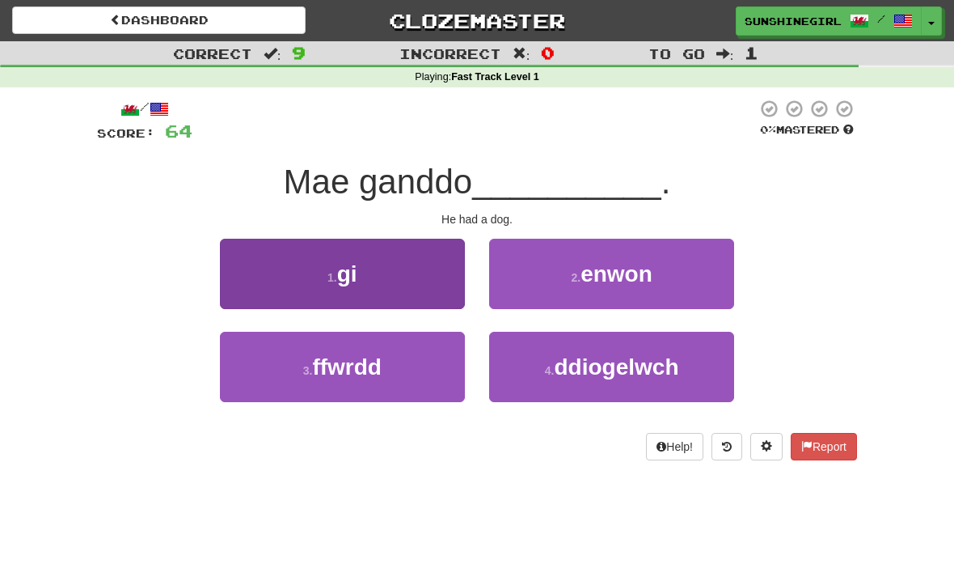
click at [400, 278] on button "1 . gi" at bounding box center [342, 274] width 245 height 70
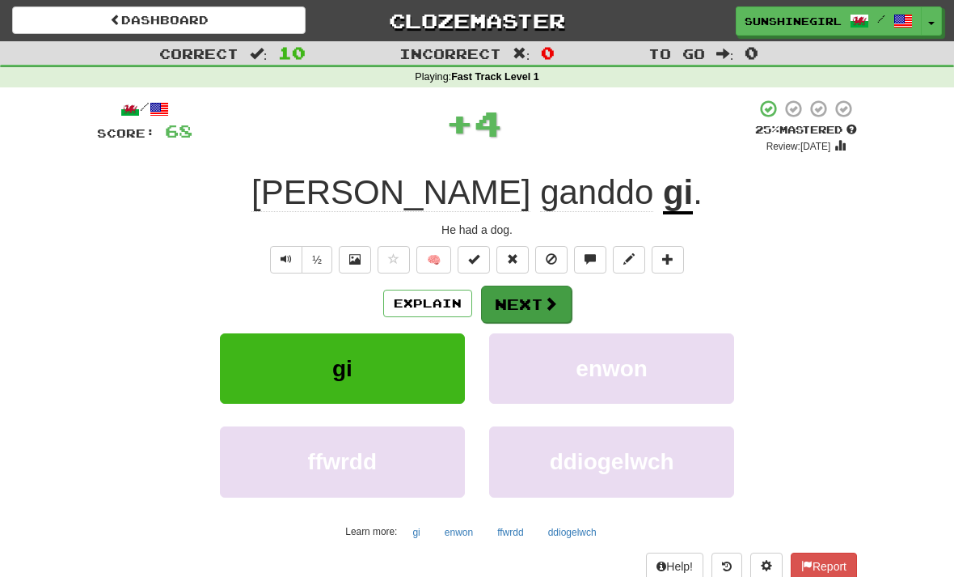
click at [527, 300] on button "Next" at bounding box center [526, 304] width 91 height 37
